Goal: Navigation & Orientation: Find specific page/section

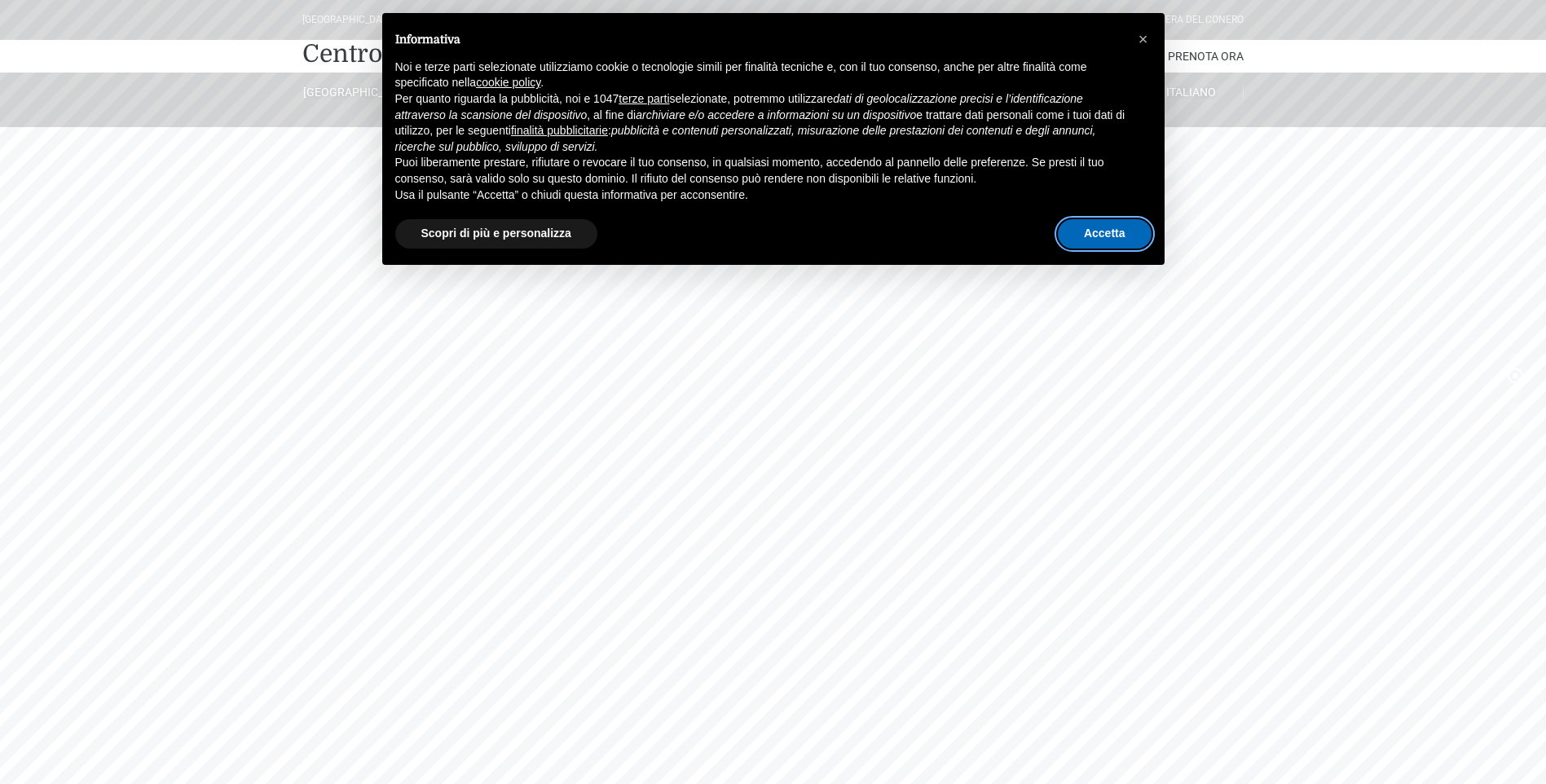
click at [1122, 236] on button "Accetta" at bounding box center [1105, 233] width 94 height 29
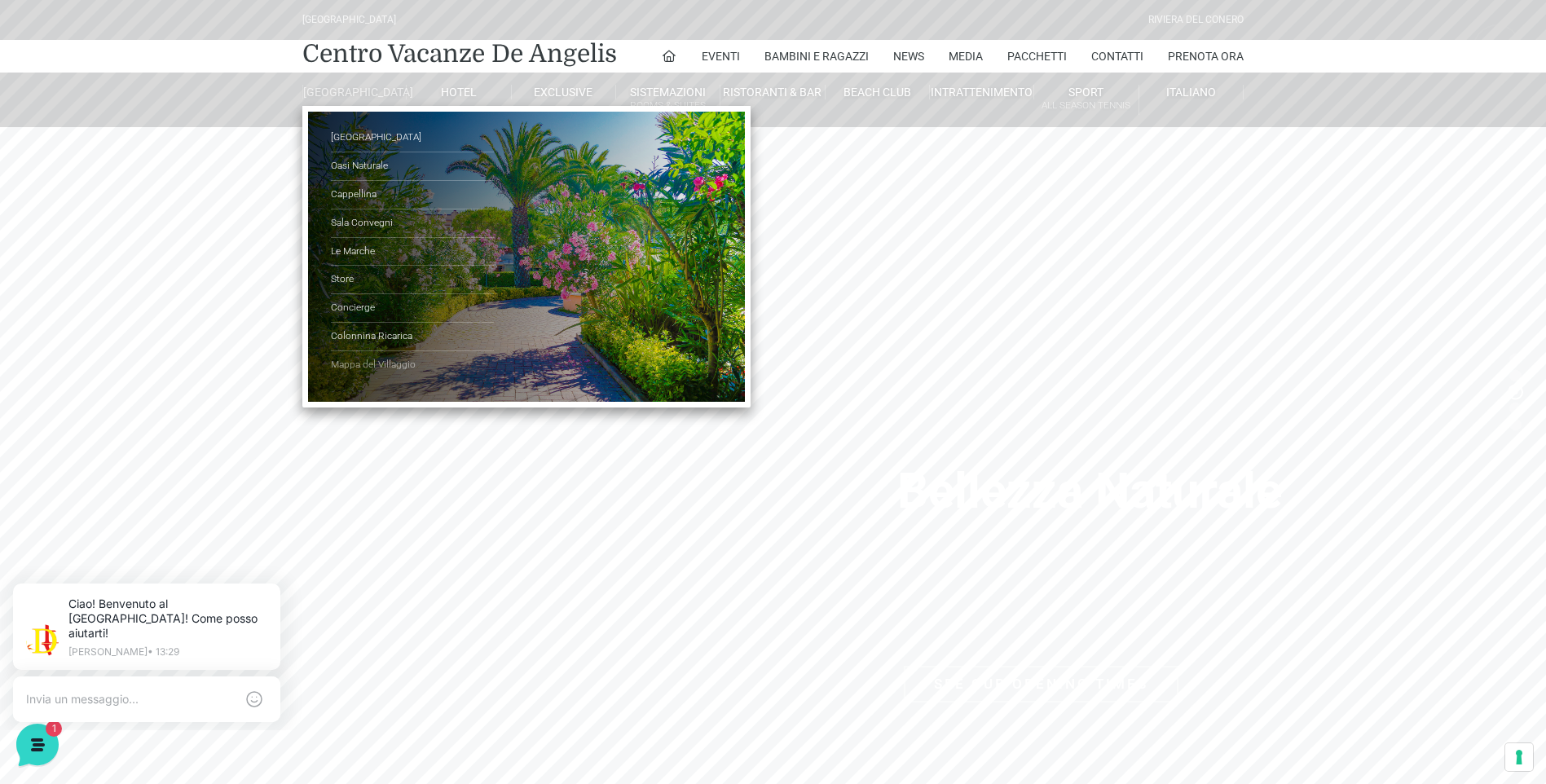
click at [366, 379] on link "Mappa del Villaggio" at bounding box center [412, 364] width 163 height 27
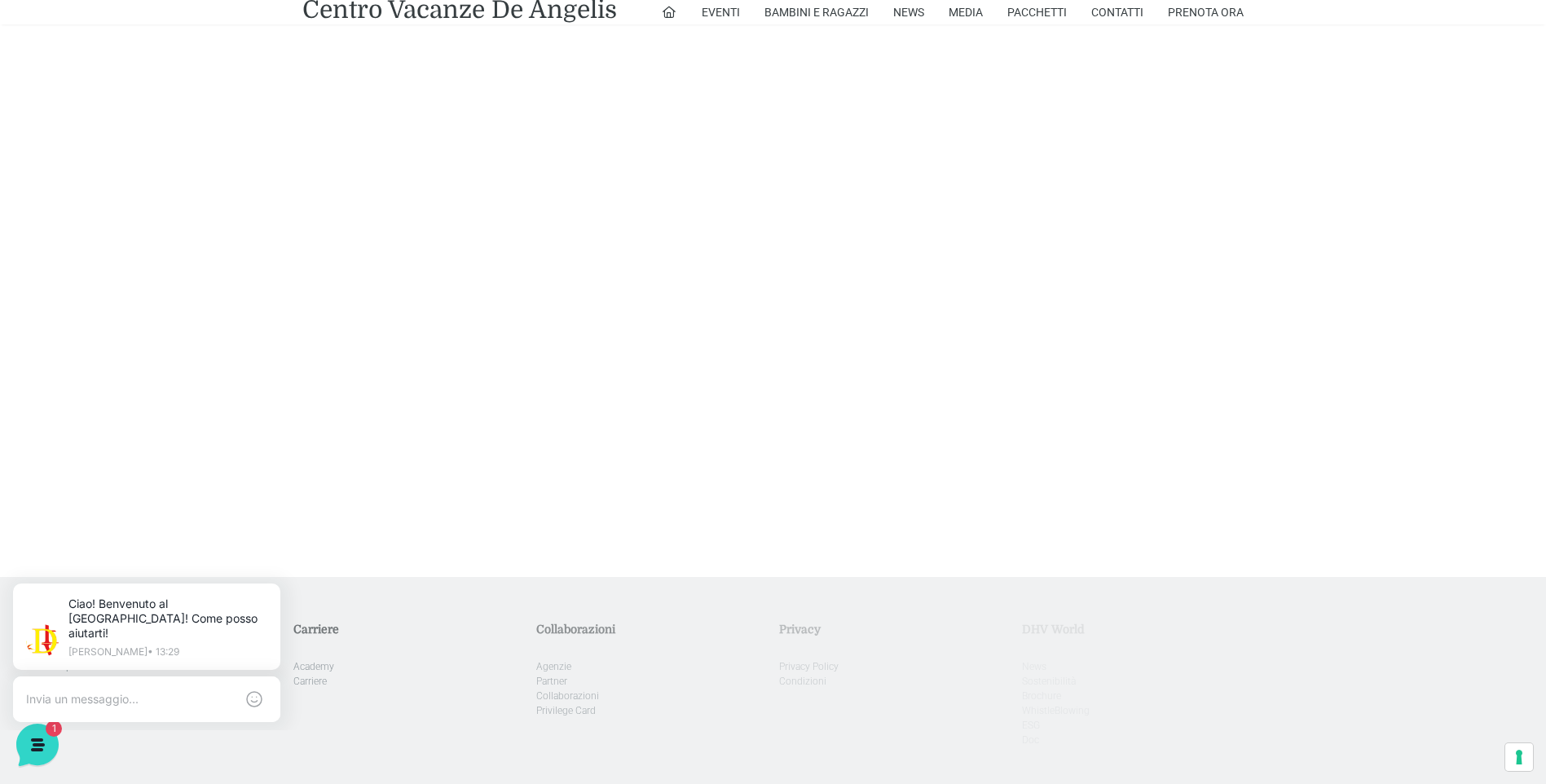
scroll to position [4741, 0]
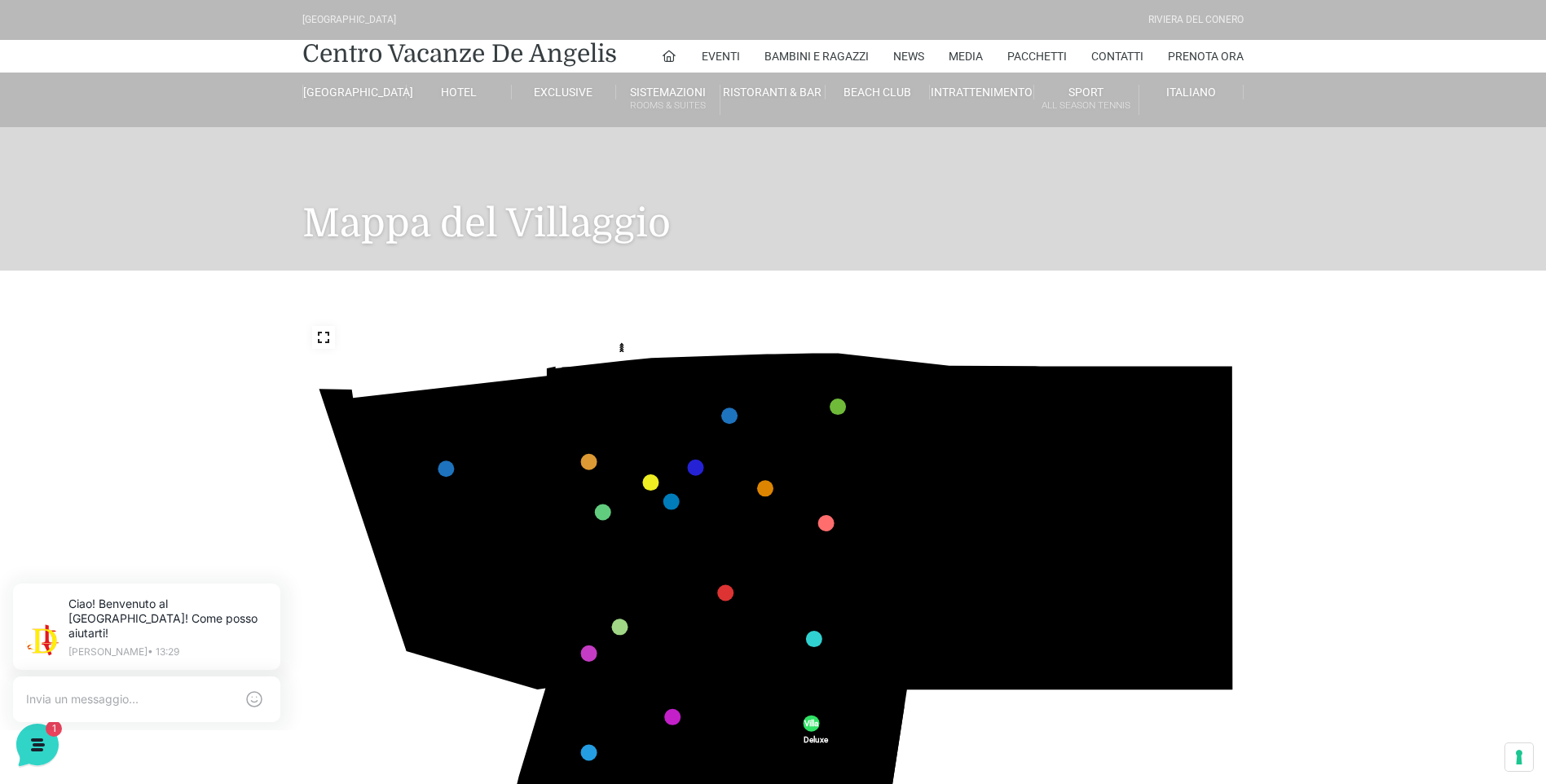
click at [632, 523] on icon "436 435 437 434 441 430 440 431 439 432 438 433 424 423 425 422 429 418 428 419…" at bounding box center [773, 581] width 942 height 529
drag, startPoint x: 632, startPoint y: 523, endPoint x: 697, endPoint y: 333, distance: 200.8
click at [697, 333] on icon "436 435 437 434 441 430 440 431 439 432 438 433 424 423 425 422 429 418 428 419…" at bounding box center [773, 581] width 942 height 529
click at [845, 591] on icon "436 435 437 434 441 430 440 431 439 432 438 433 424 423 425 422 429 418 428 419…" at bounding box center [773, 581] width 942 height 529
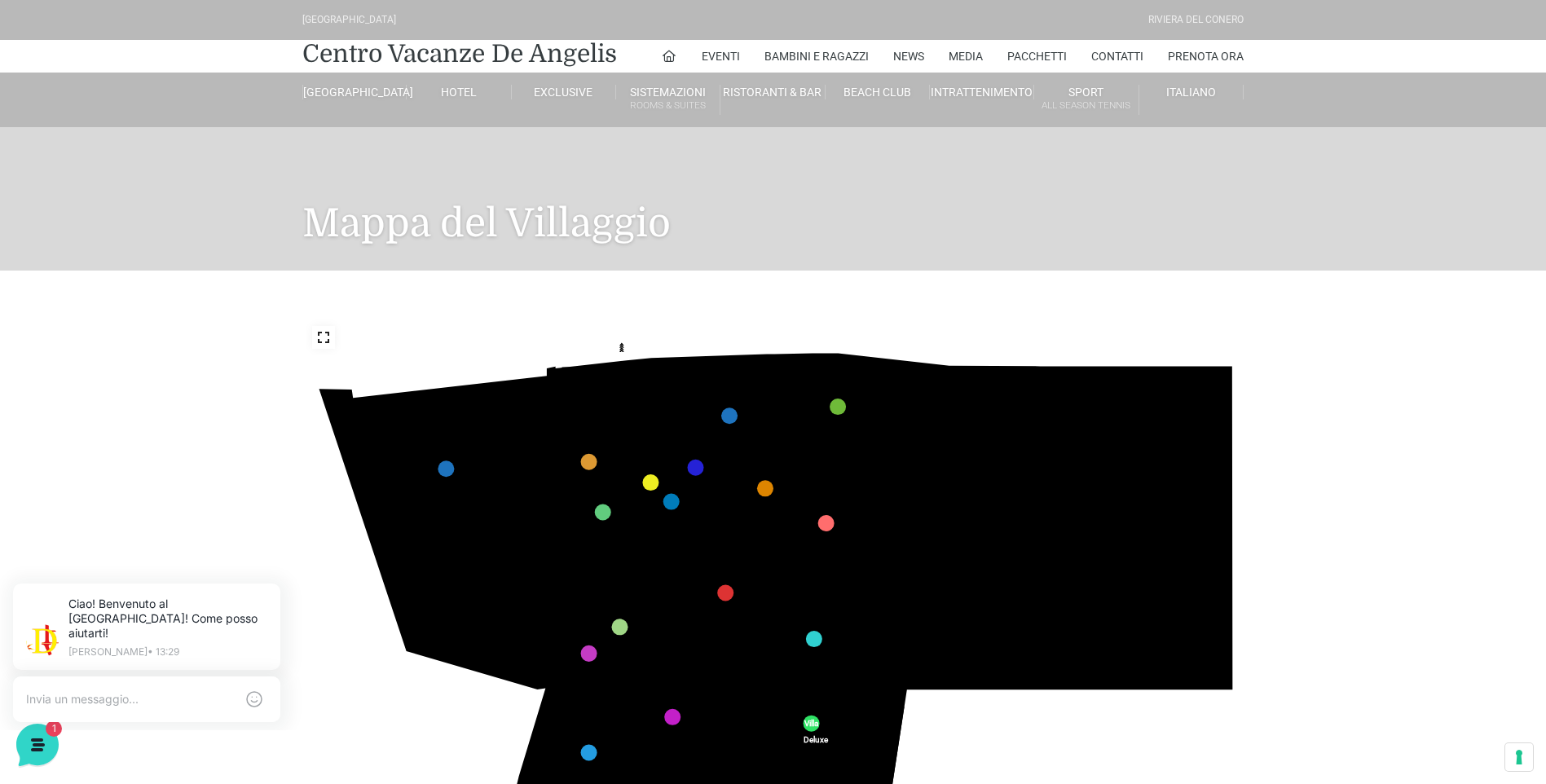
click at [845, 591] on icon "436 435 437 434 441 430 440 431 439 432 438 433 424 423 425 422 429 418 428 419…" at bounding box center [773, 581] width 942 height 529
